Goal: Find contact information: Find contact information

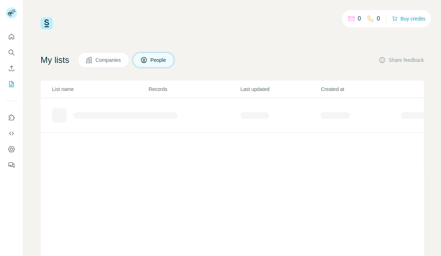
click at [119, 62] on span "Companies" at bounding box center [109, 59] width 26 height 7
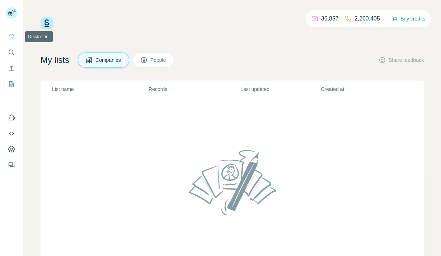
click at [14, 37] on icon "Quick start" at bounding box center [11, 36] width 5 height 5
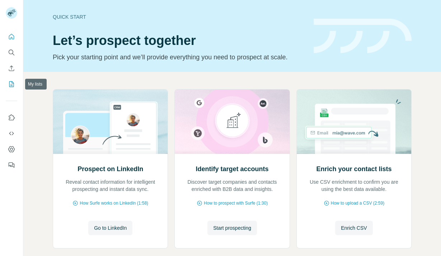
click at [13, 83] on icon "My lists" at bounding box center [12, 83] width 4 height 5
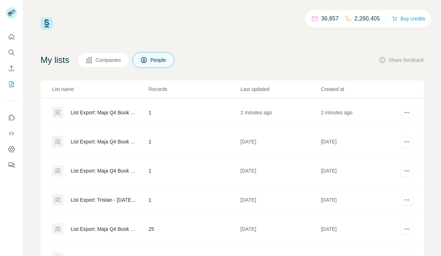
click at [98, 115] on div "List Export: Maja Q4 Book - [DATE] 12:13" at bounding box center [104, 112] width 66 height 7
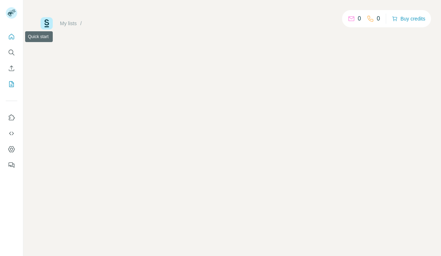
click at [13, 38] on icon "Quick start" at bounding box center [11, 36] width 7 height 7
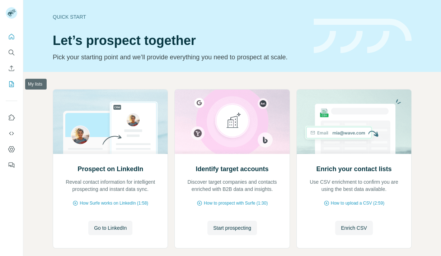
click at [11, 87] on icon "My lists" at bounding box center [11, 84] width 5 height 6
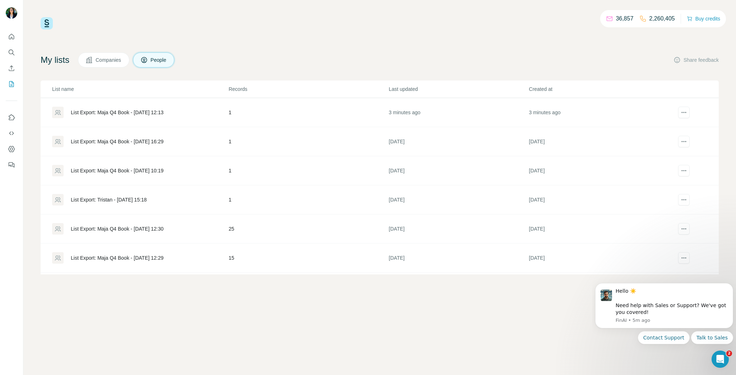
click at [150, 114] on div "List Export: Maja Q4 Book - [DATE] 12:13" at bounding box center [117, 112] width 93 height 7
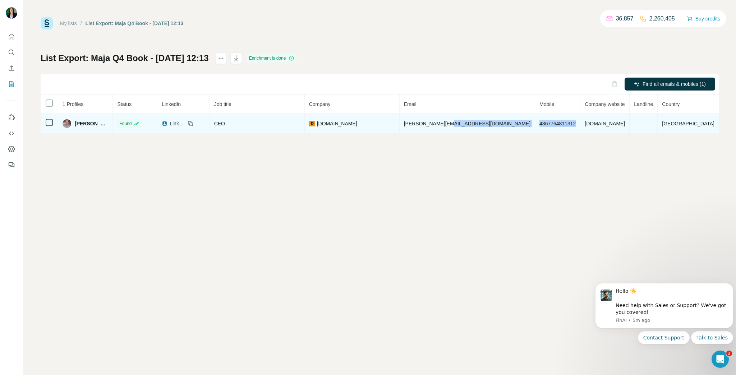
drag, startPoint x: 553, startPoint y: 121, endPoint x: 492, endPoint y: 126, distance: 61.3
click at [441, 126] on tr "[PERSON_NAME] Found LinkedIn CEO [DOMAIN_NAME] [PERSON_NAME][EMAIL_ADDRESS][DOM…" at bounding box center [380, 123] width 678 height 19
copy tr "4367764811312"
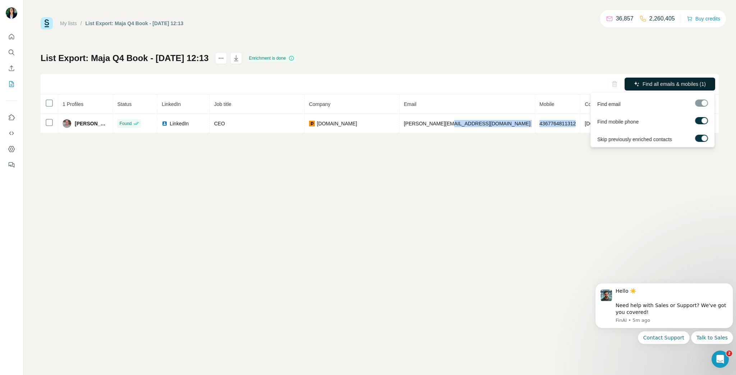
click at [441, 87] on span "Find all emails & mobiles (1)" at bounding box center [673, 83] width 63 height 7
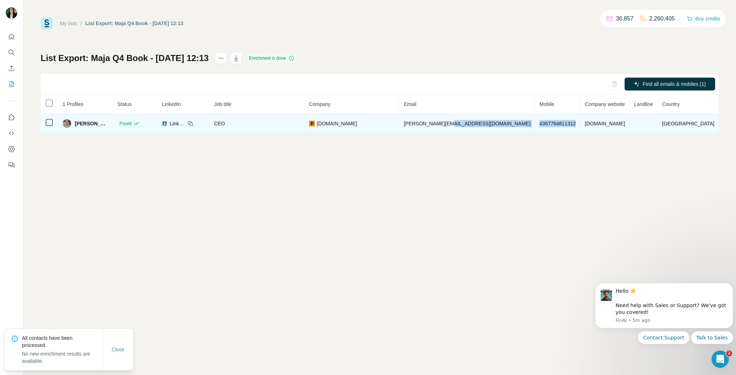
click at [441, 122] on td "4367764811312" at bounding box center [557, 123] width 45 height 19
drag, startPoint x: 551, startPoint y: 121, endPoint x: 501, endPoint y: 124, distance: 50.0
click at [441, 124] on tr "[PERSON_NAME] Found LinkedIn CEO [DOMAIN_NAME] [PERSON_NAME][EMAIL_ADDRESS][DOM…" at bounding box center [380, 123] width 678 height 19
copy tr "4367764811312"
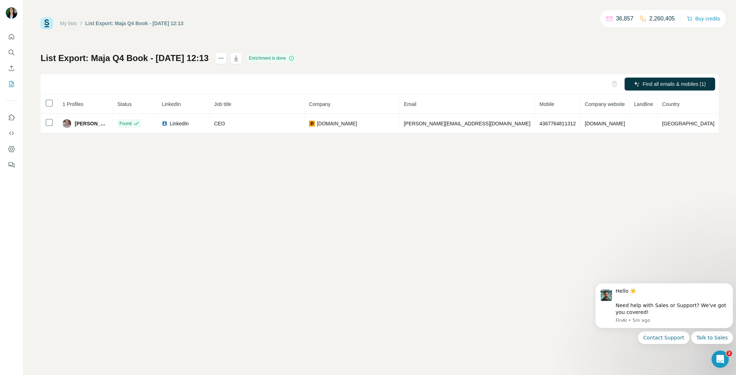
click at [434, 238] on div "My lists / List Export: Maja Q4 Book - [DATE] 12:13 36,857 2,260,405 Buy credit…" at bounding box center [379, 187] width 712 height 375
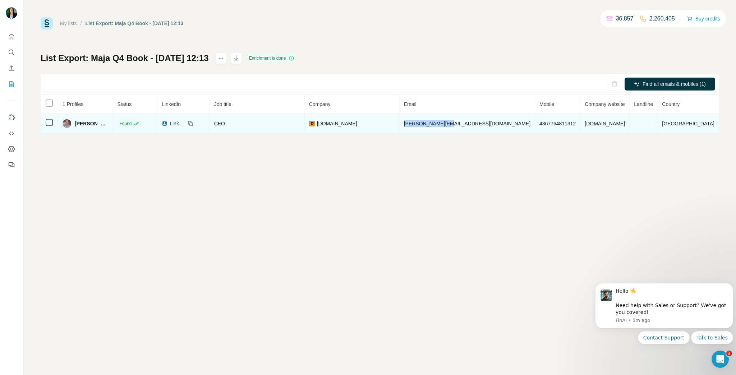
drag, startPoint x: 433, startPoint y: 124, endPoint x: 482, endPoint y: 120, distance: 49.0
click at [441, 120] on td "[PERSON_NAME][EMAIL_ADDRESS][DOMAIN_NAME]" at bounding box center [466, 123] width 135 height 19
copy span "[PERSON_NAME][EMAIL_ADDRESS][DOMAIN_NAME]"
